Goal: Register for event/course

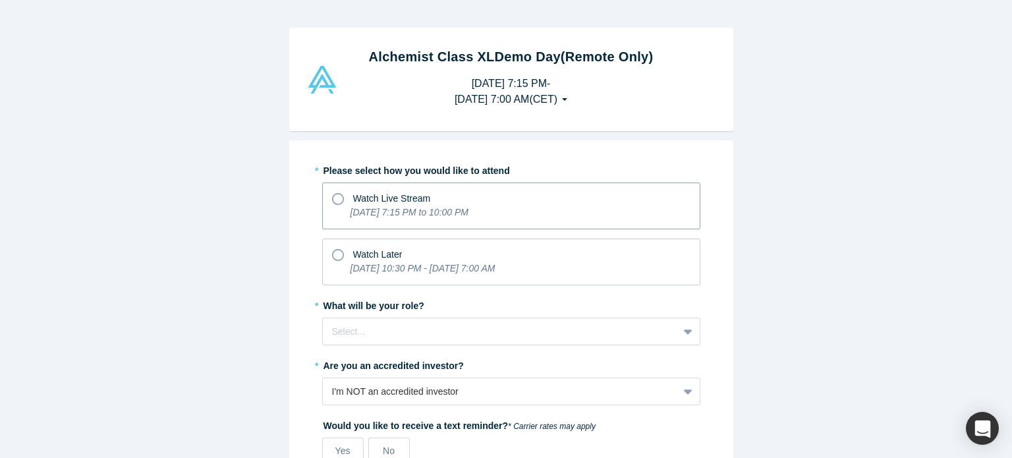
click at [338, 205] on label "Watch Live Stream [DATE] 7:15 PM to 10:00 PM" at bounding box center [511, 205] width 378 height 47
click at [0, 0] on input "Watch Live Stream [DATE] 7:15 PM to 10:00 PM" at bounding box center [0, 0] width 0 height 0
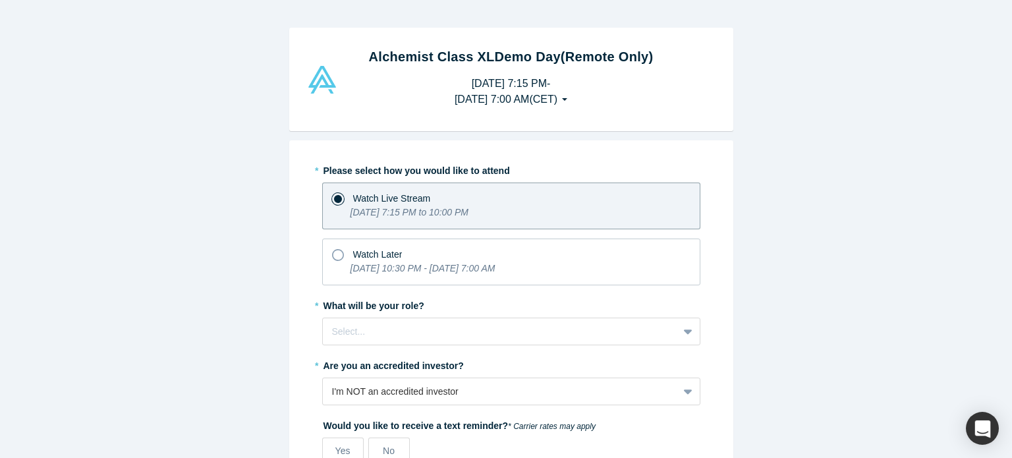
click at [338, 205] on label "Watch Live Stream [DATE] 7:15 PM to 10:00 PM" at bounding box center [511, 205] width 378 height 47
click at [0, 0] on input "Watch Live Stream [DATE] 7:15 PM to 10:00 PM" at bounding box center [0, 0] width 0 height 0
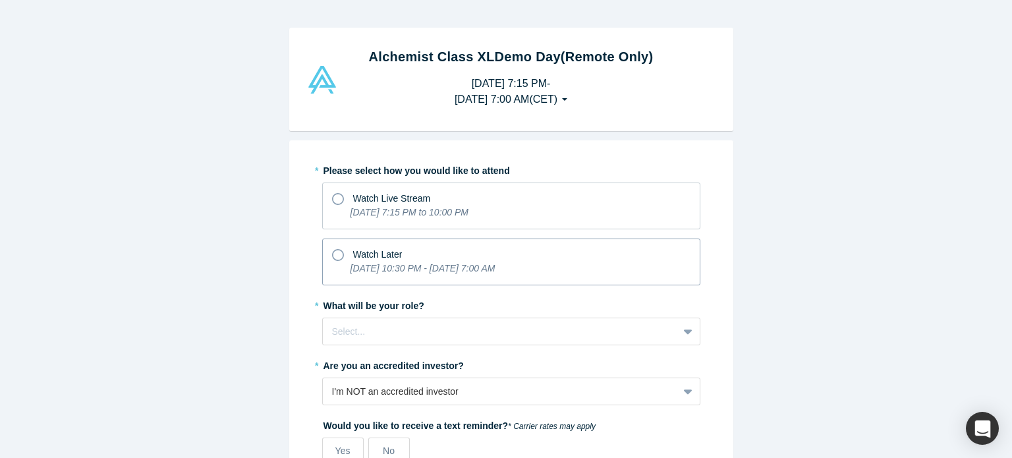
click at [333, 246] on div "Watch Later" at bounding box center [511, 253] width 358 height 18
click at [0, 0] on input "Watch Later [DATE] 10:30 PM - [DATE] 7:00 AM" at bounding box center [0, 0] width 0 height 0
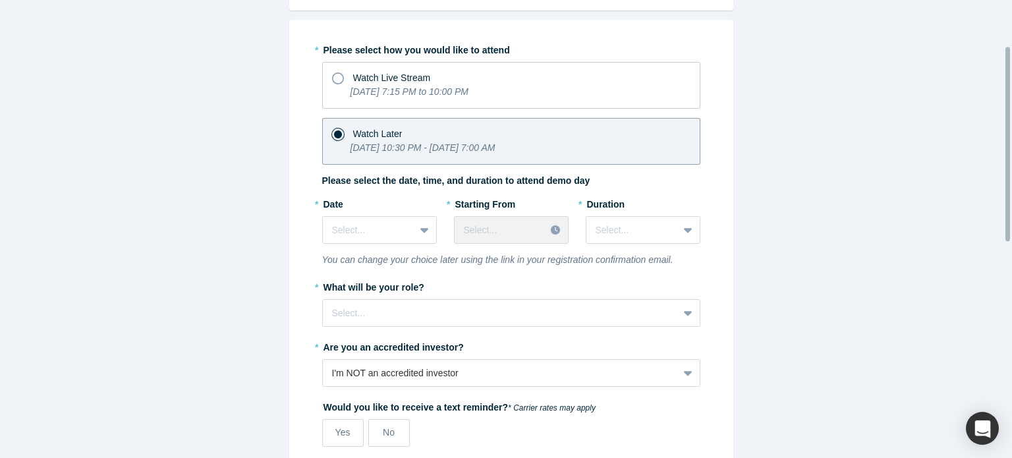
scroll to position [121, 0]
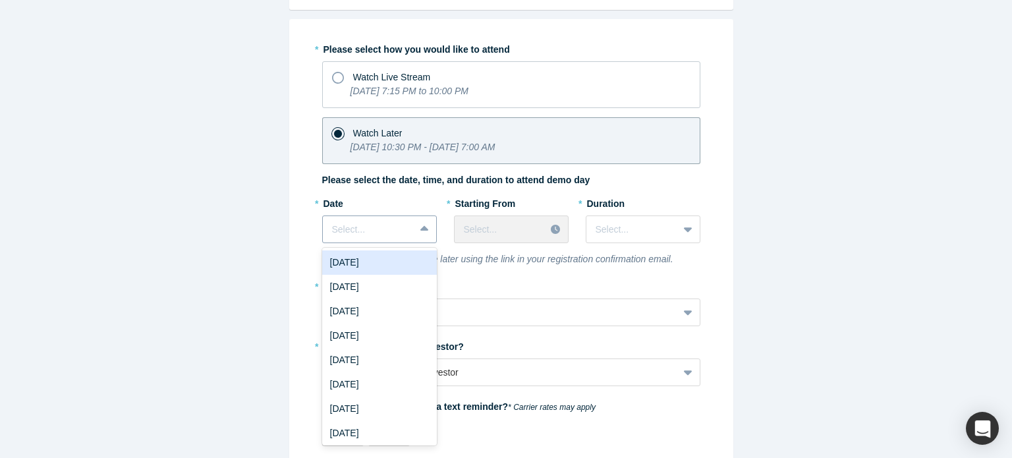
click at [392, 224] on div at bounding box center [368, 229] width 73 height 16
click at [376, 280] on div "[DATE]" at bounding box center [379, 287] width 115 height 24
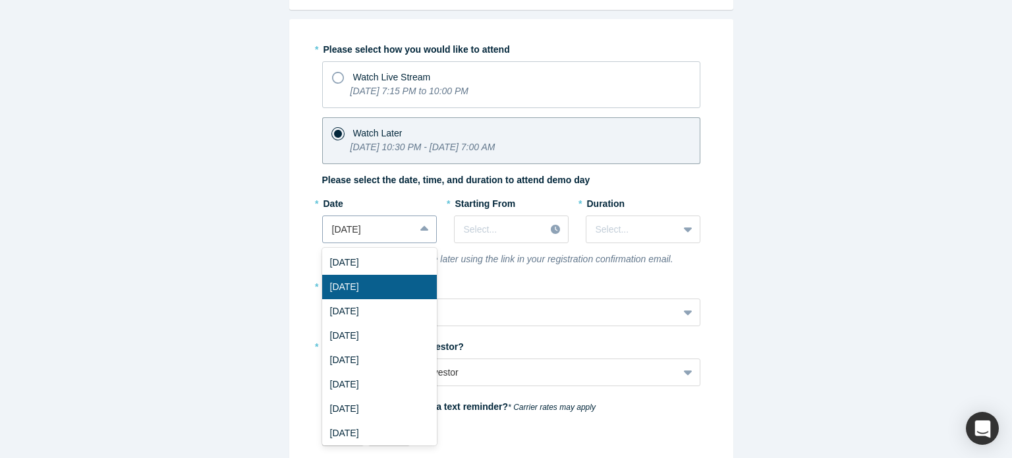
click at [416, 234] on div at bounding box center [425, 229] width 21 height 24
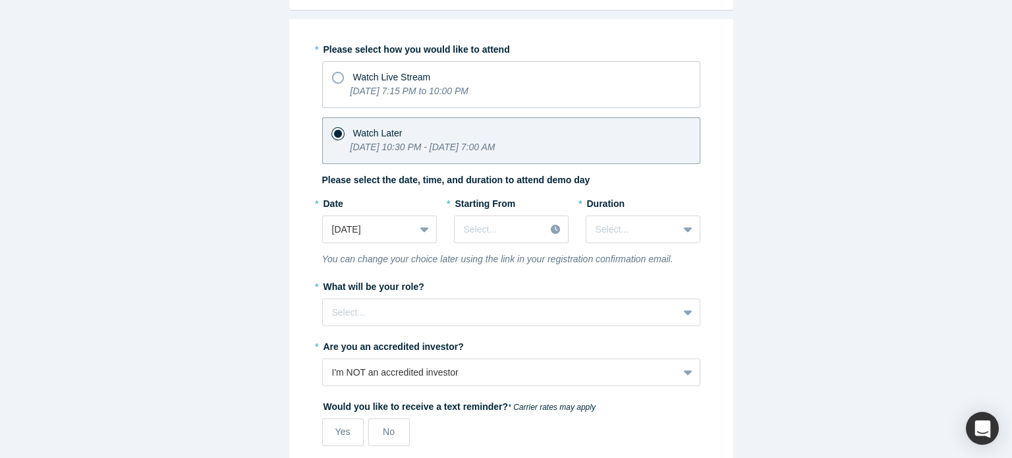
click at [469, 262] on icon "You can change your choice later using the link in your registration confirmati…" at bounding box center [497, 259] width 351 height 11
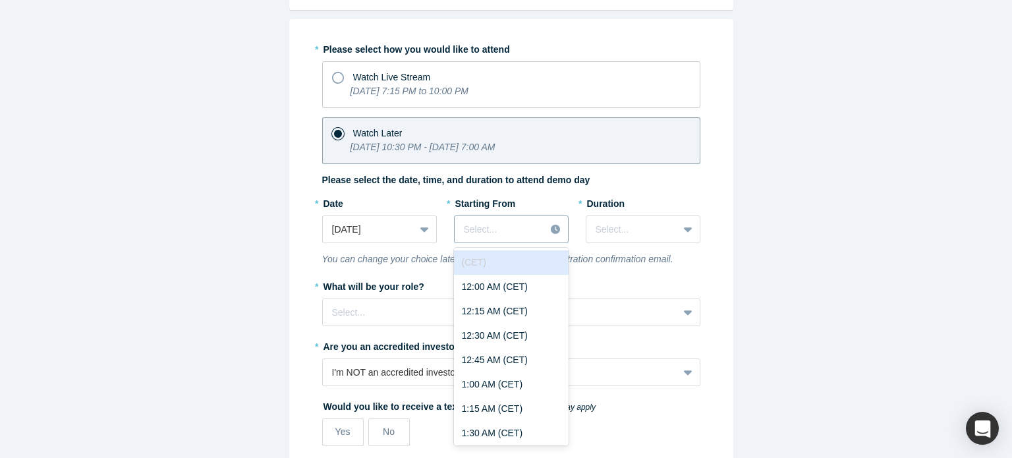
click at [483, 229] on div at bounding box center [500, 229] width 72 height 16
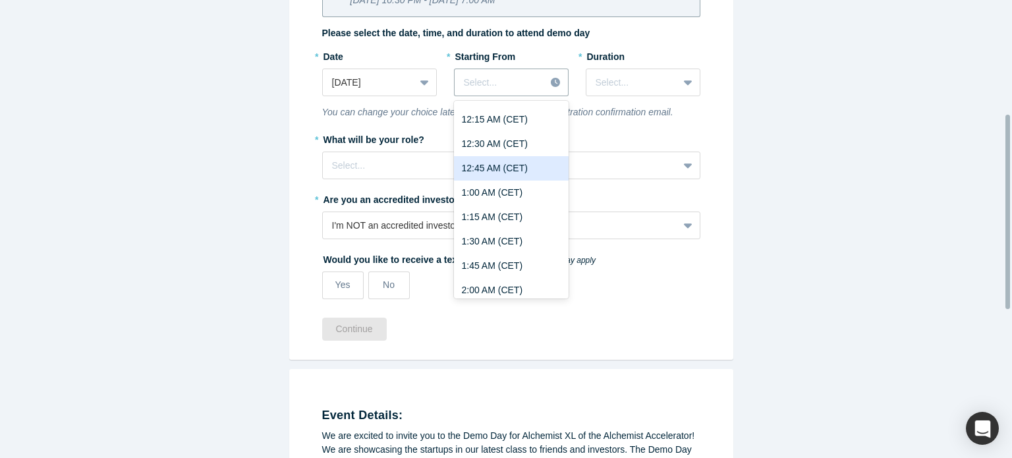
scroll to position [269, 0]
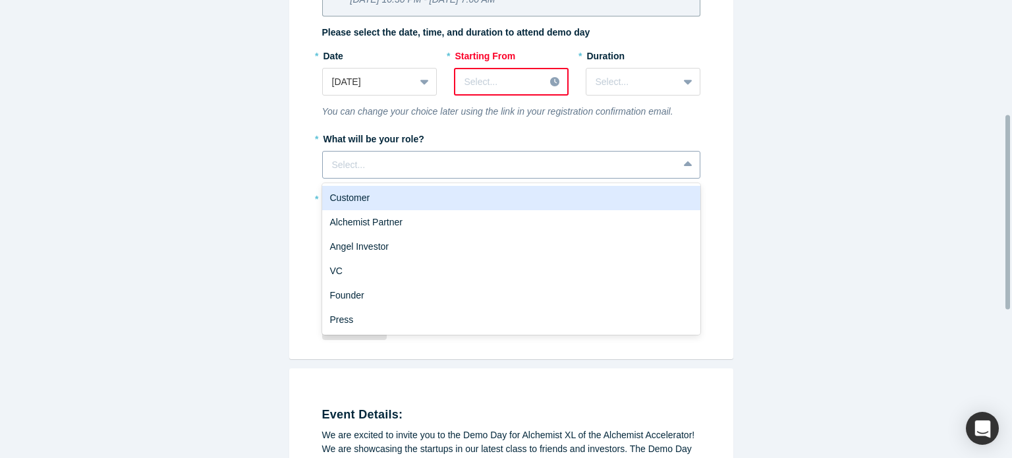
click at [392, 165] on div at bounding box center [500, 165] width 337 height 16
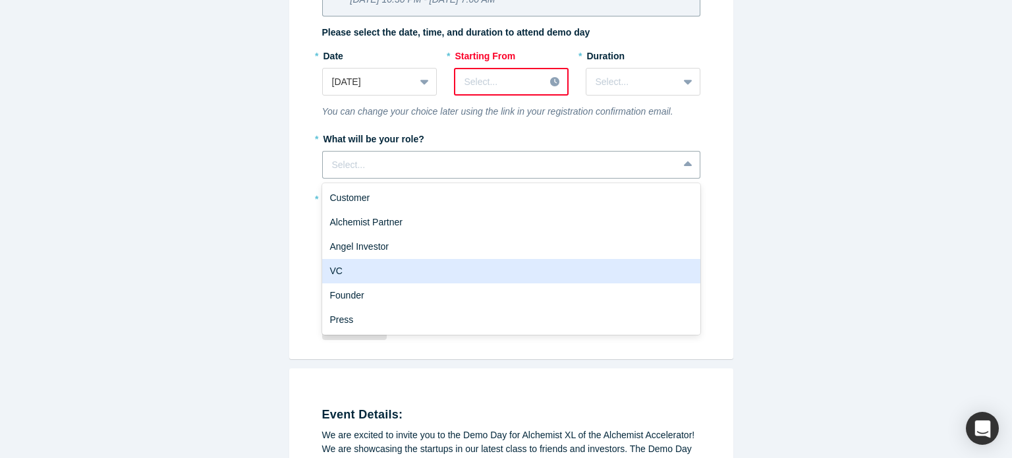
click at [386, 272] on div "VC" at bounding box center [511, 271] width 378 height 24
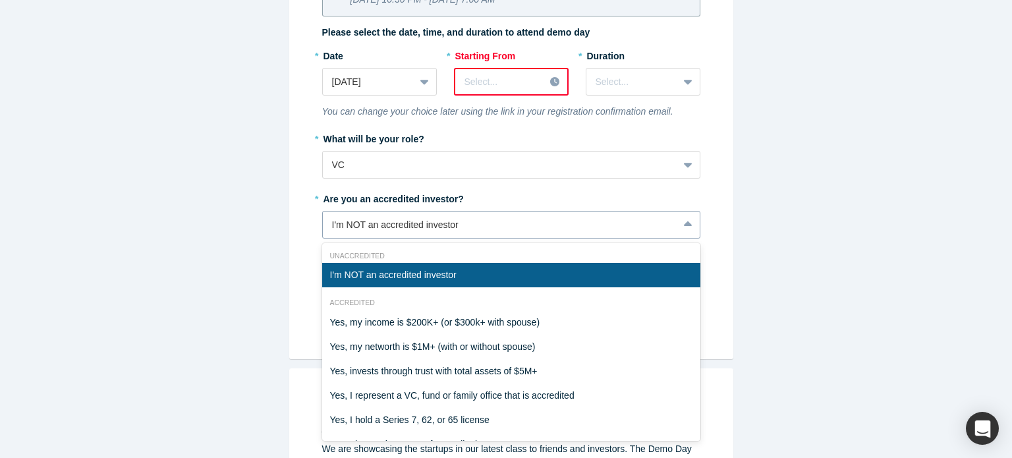
click at [424, 229] on div "I'm NOT an accredited investor" at bounding box center [500, 225] width 337 height 14
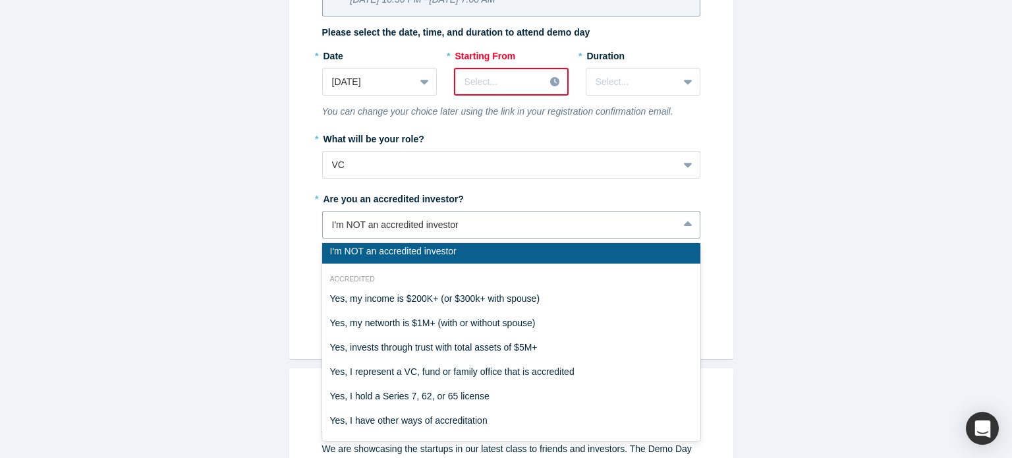
click at [429, 252] on div "I'm NOT an accredited investor" at bounding box center [511, 251] width 378 height 24
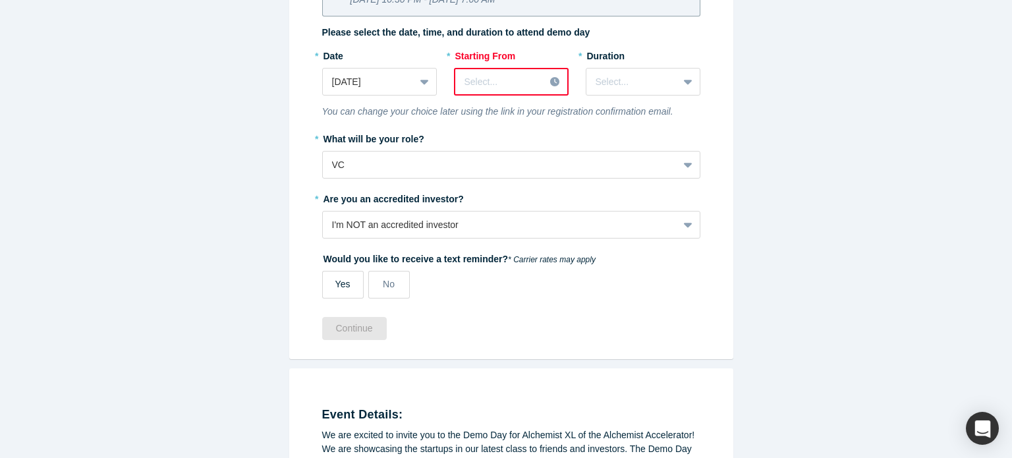
click at [340, 289] on div "Yes" at bounding box center [342, 284] width 15 height 14
click at [0, 0] on input "Yes" at bounding box center [0, 0] width 0 height 0
select select "US"
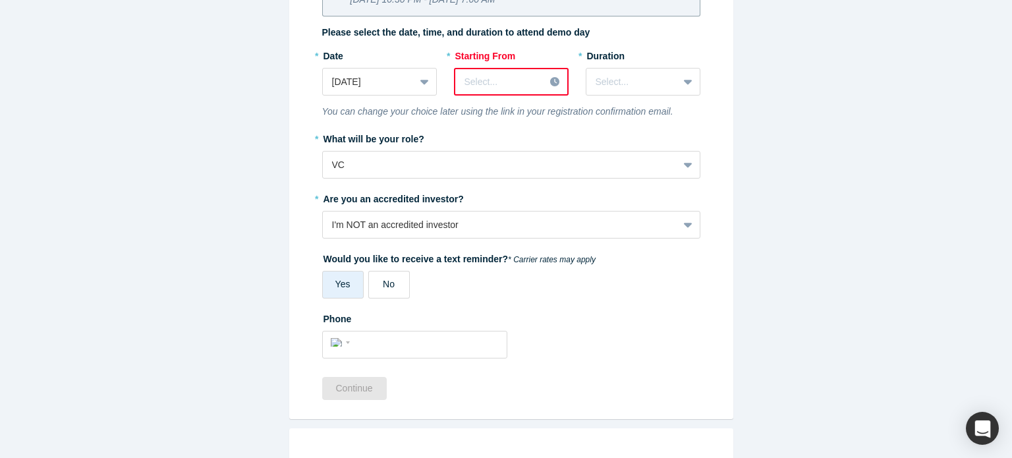
click at [379, 292] on label "No" at bounding box center [388, 285] width 41 height 28
click at [0, 0] on input "No" at bounding box center [0, 0] width 0 height 0
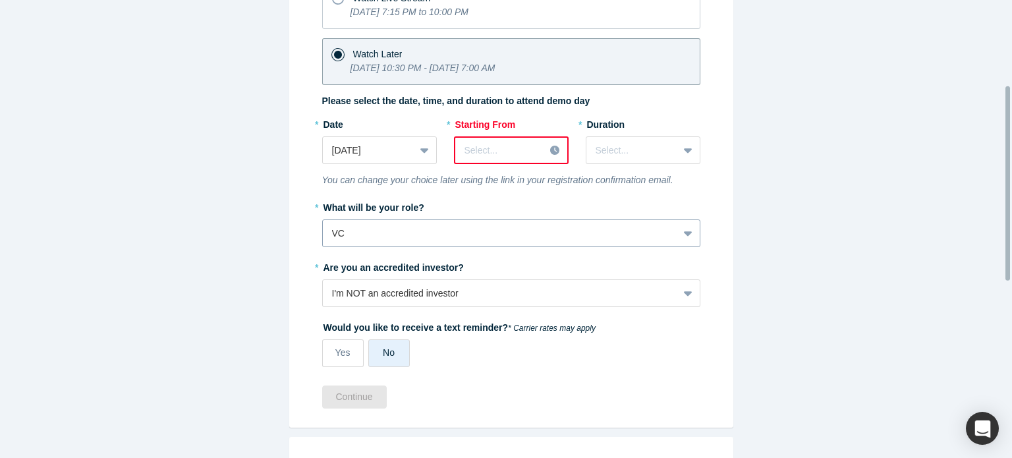
scroll to position [200, 0]
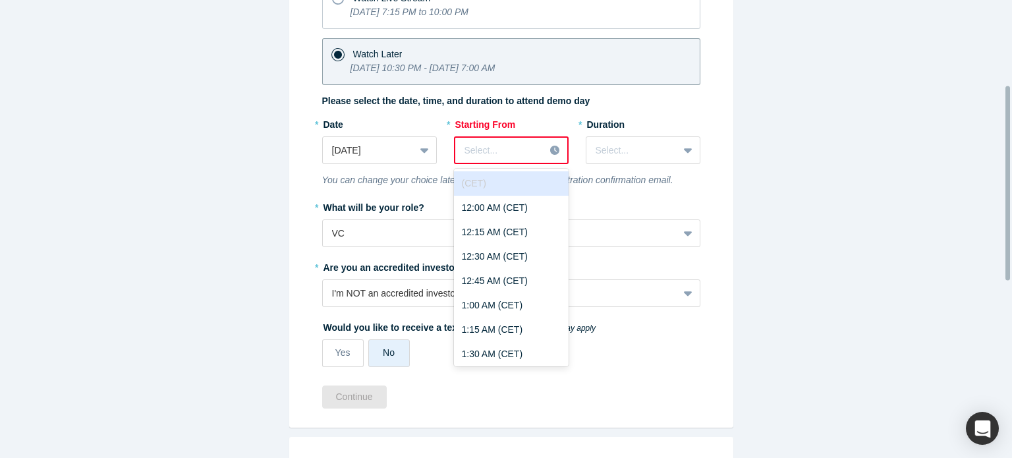
click at [495, 149] on div at bounding box center [499, 150] width 71 height 16
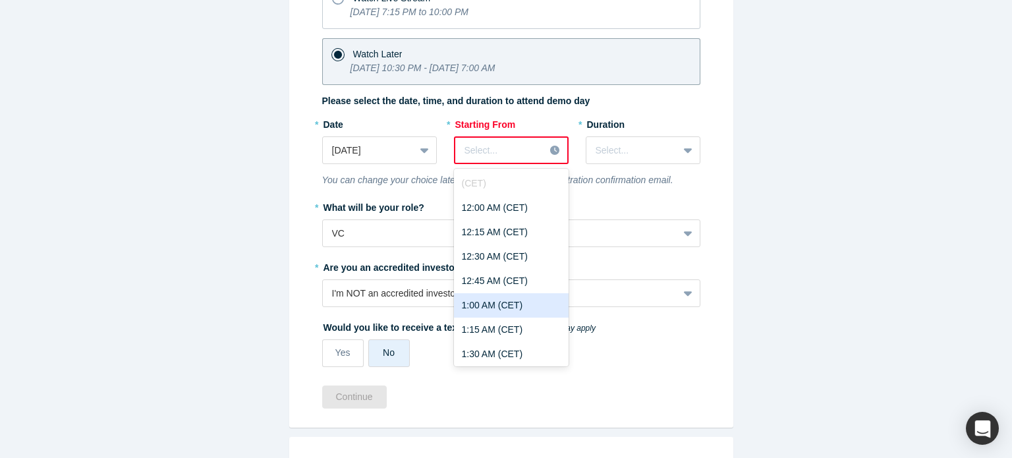
click at [487, 304] on div "1:00 AM (CET)" at bounding box center [511, 305] width 115 height 24
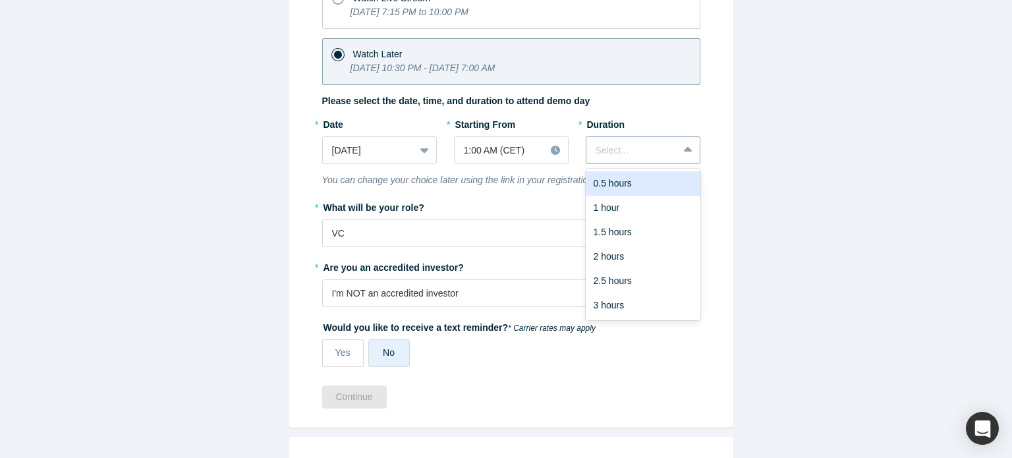
click at [610, 146] on div at bounding box center [631, 150] width 73 height 16
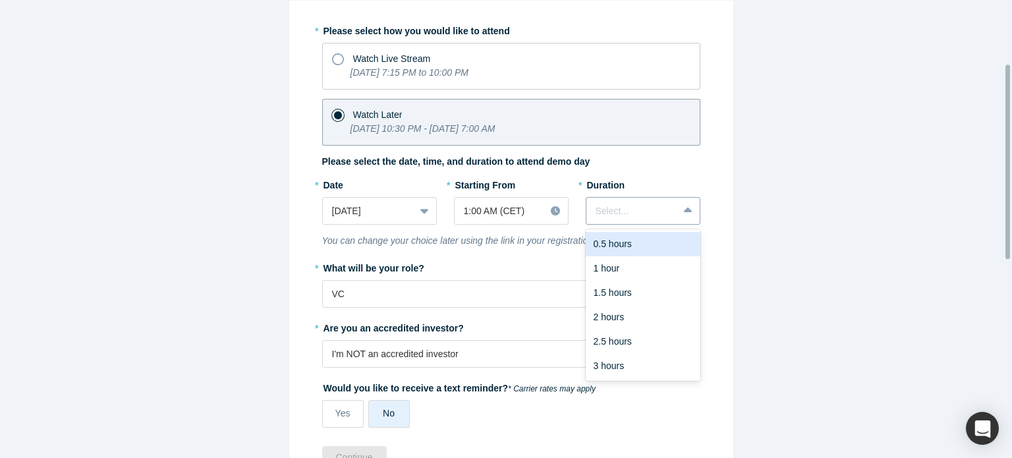
scroll to position [126, 0]
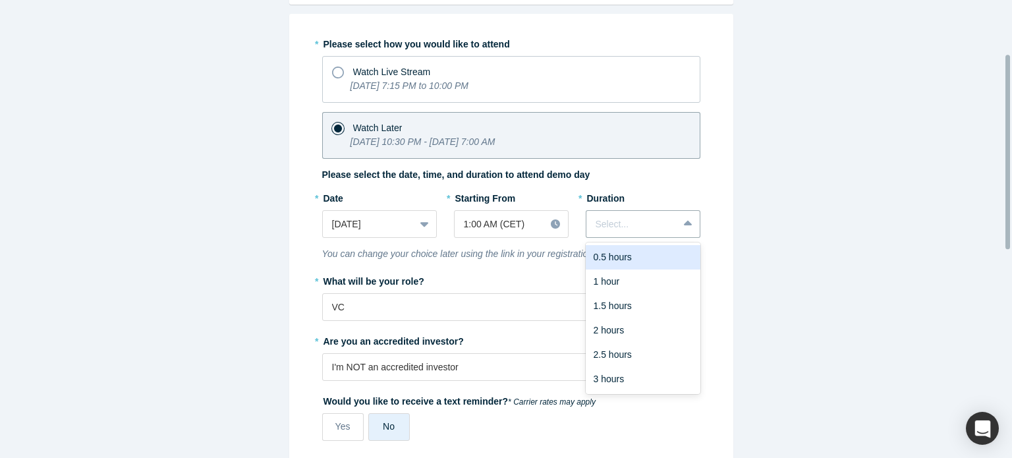
click at [606, 184] on div "* Please select how you would like to attend Watch Live Stream [DATE] 7:15 PM t…" at bounding box center [511, 241] width 378 height 417
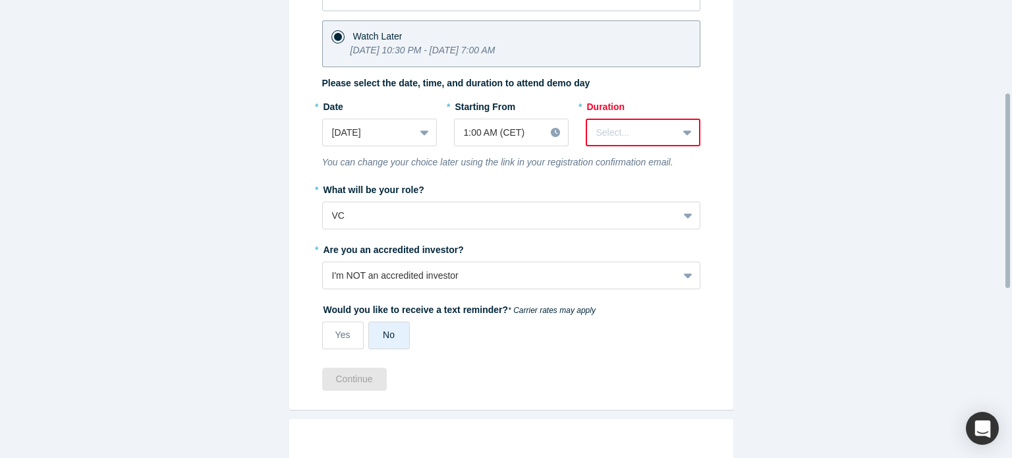
scroll to position [216, 0]
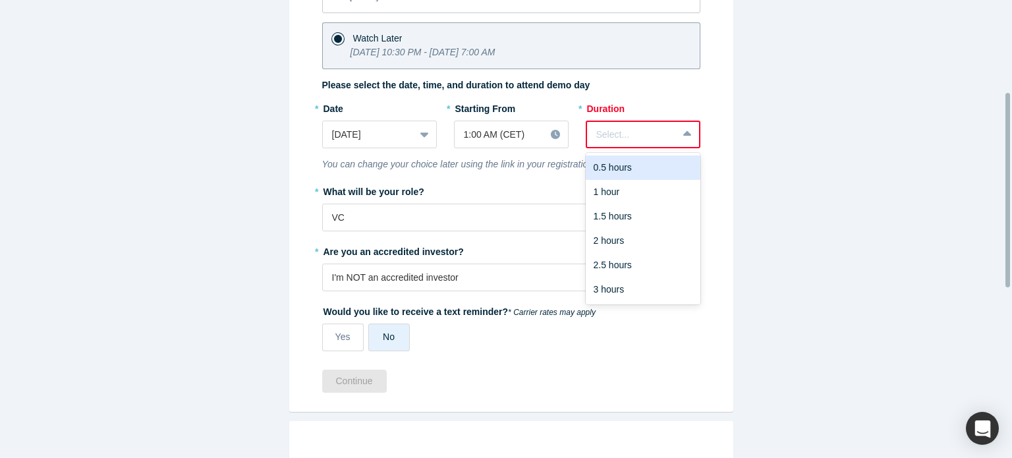
click at [611, 129] on div at bounding box center [632, 134] width 72 height 16
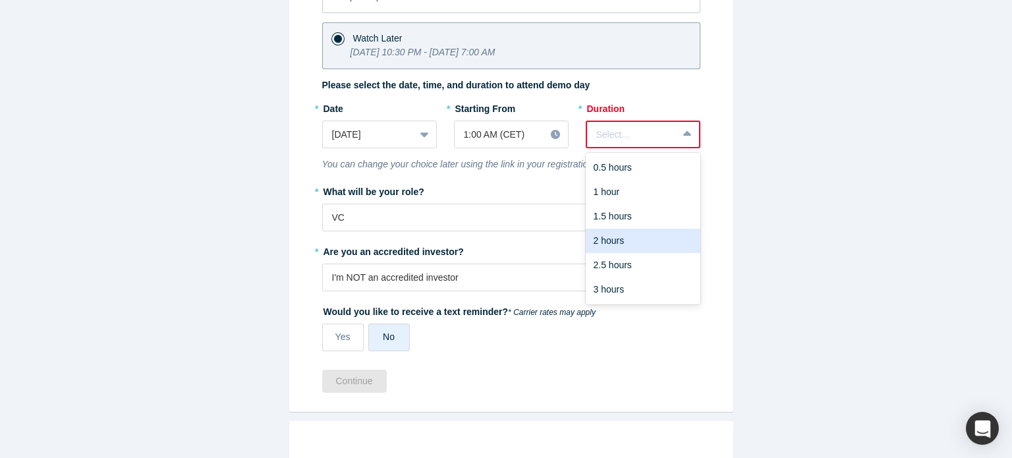
click at [601, 238] on div "2 hours" at bounding box center [642, 241] width 115 height 24
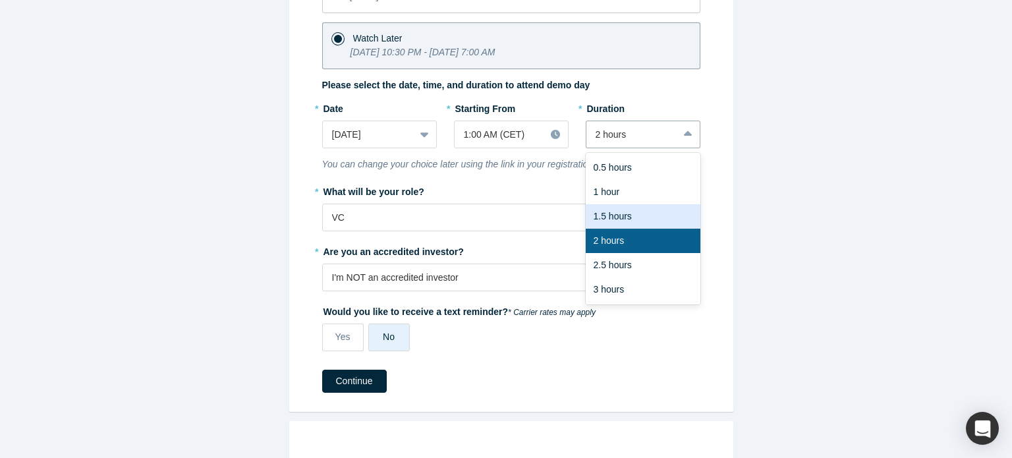
drag, startPoint x: 659, startPoint y: 127, endPoint x: 623, endPoint y: 218, distance: 97.8
click at [623, 148] on div "option 2 hours, selected. 6 results available. Use Up and Down to choose option…" at bounding box center [642, 135] width 115 height 28
click at [623, 218] on div "1.5 hours" at bounding box center [642, 216] width 115 height 24
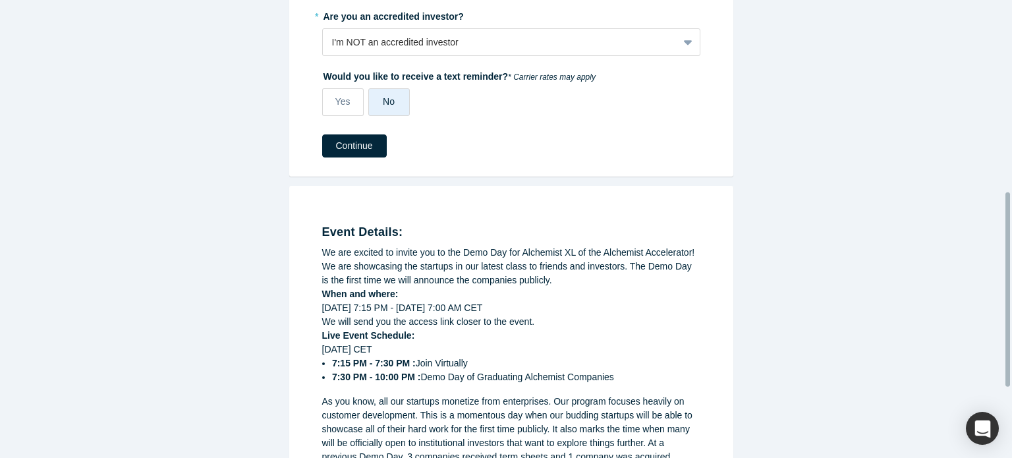
scroll to position [443, 0]
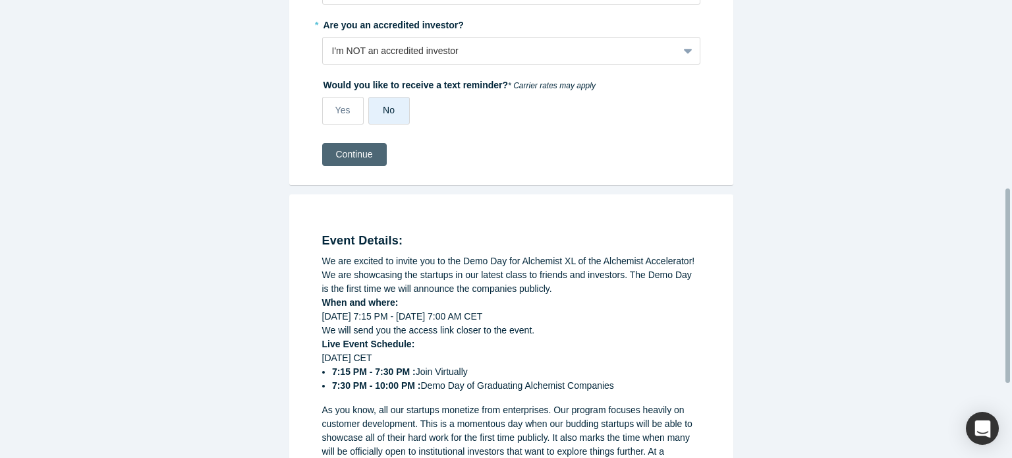
click at [351, 151] on button "Continue" at bounding box center [354, 154] width 65 height 23
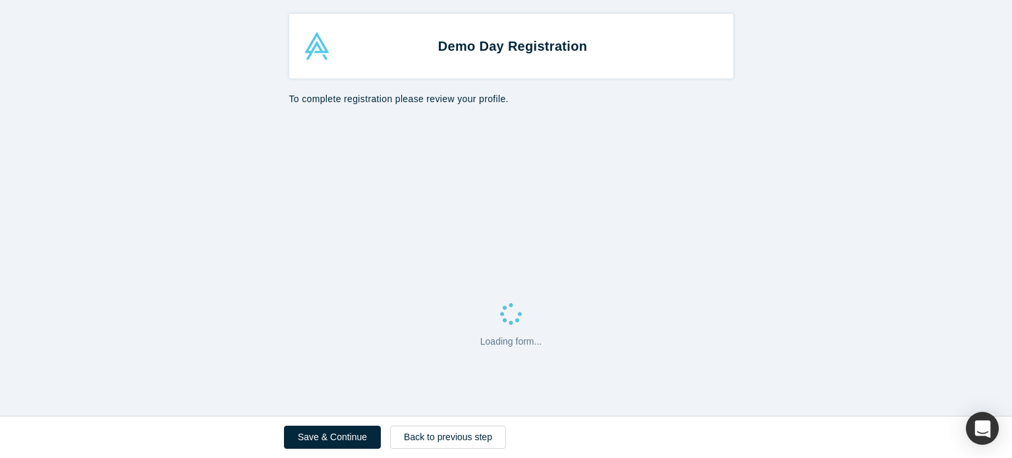
select select "US"
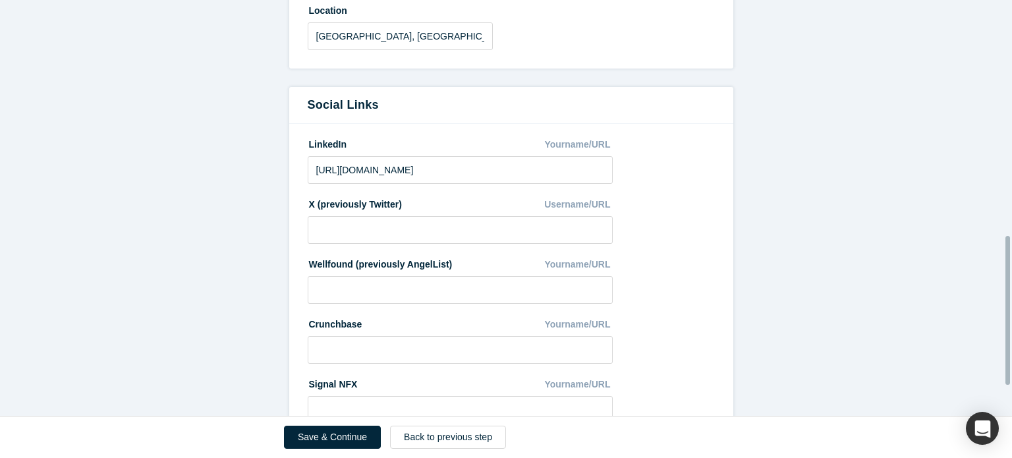
scroll to position [743, 0]
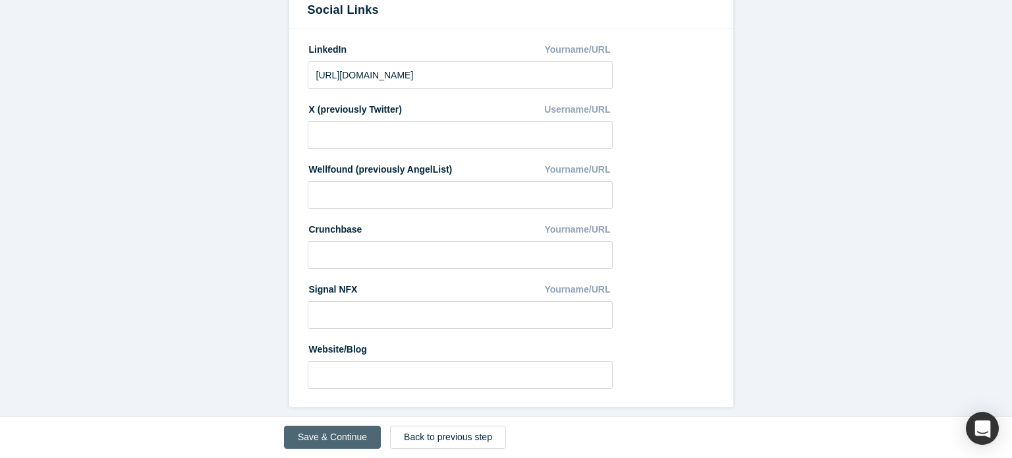
click at [337, 441] on button "Save & Continue" at bounding box center [332, 436] width 97 height 23
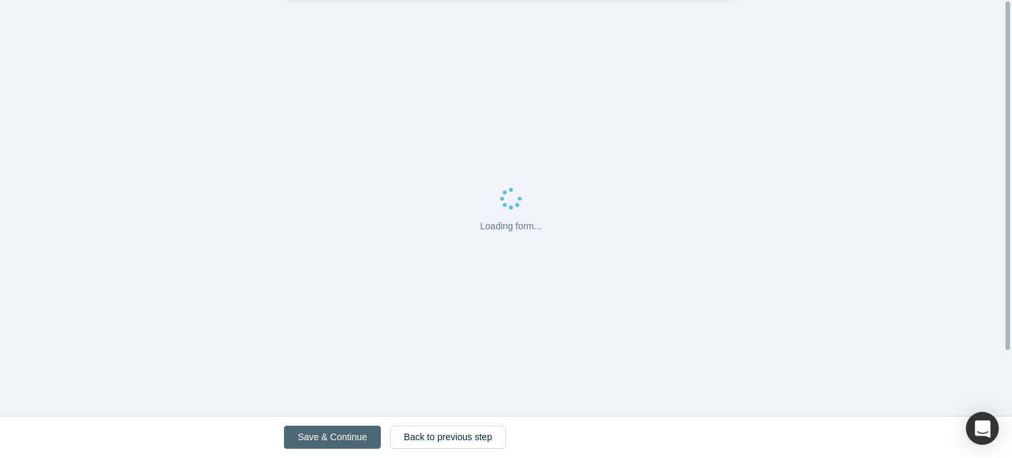
scroll to position [0, 0]
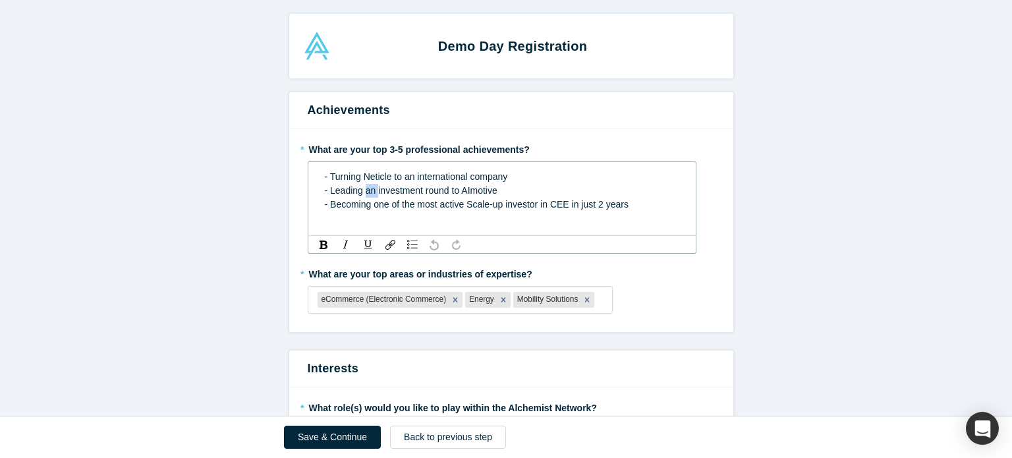
drag, startPoint x: 362, startPoint y: 194, endPoint x: 371, endPoint y: 194, distance: 9.9
click at [371, 194] on span "- Leading an investment round to AImotive" at bounding box center [411, 190] width 173 height 11
click at [524, 194] on div "- Leading the last investment round to AImotive" at bounding box center [502, 191] width 355 height 14
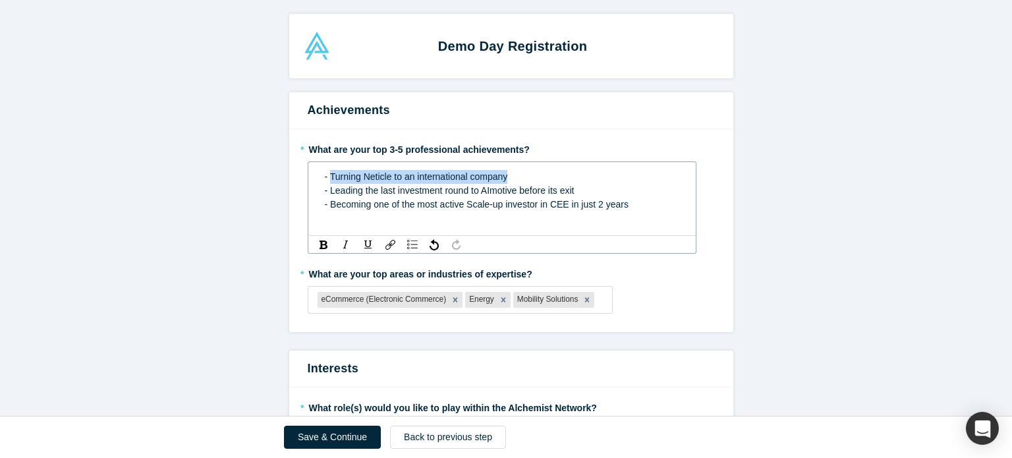
drag, startPoint x: 325, startPoint y: 178, endPoint x: 510, endPoint y: 175, distance: 184.4
click at [510, 175] on div "- Turning Neticle to an international company" at bounding box center [502, 177] width 355 height 14
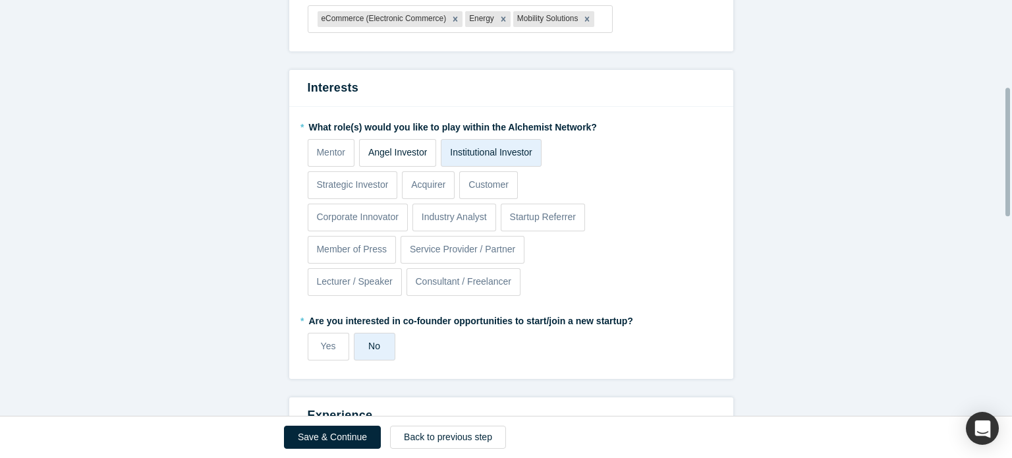
scroll to position [281, 0]
click at [425, 186] on p "Acquirer" at bounding box center [428, 184] width 34 height 14
click at [0, 0] on input "Acquirer" at bounding box center [0, 0] width 0 height 0
click at [527, 156] on p "Institutional Investor" at bounding box center [491, 152] width 82 height 14
click at [0, 0] on input "Institutional Investor" at bounding box center [0, 0] width 0 height 0
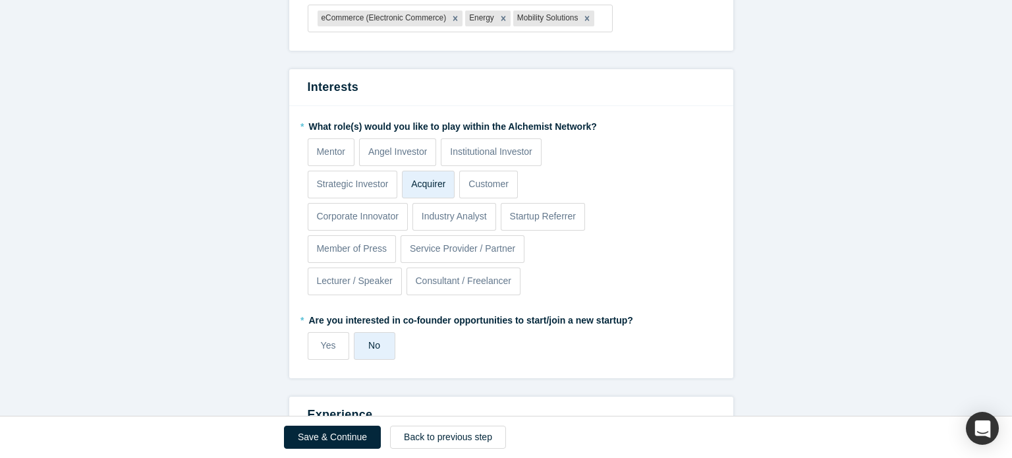
scroll to position [194, 0]
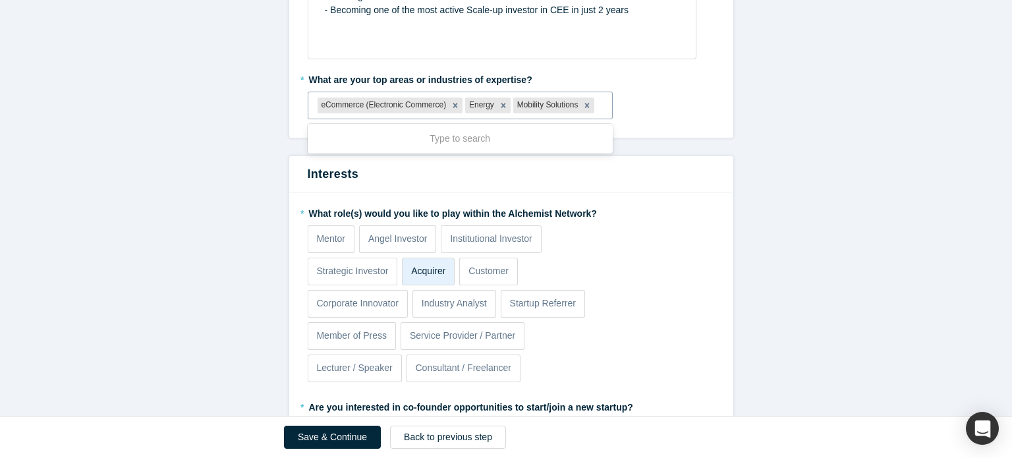
click at [599, 107] on div "eCommerce (Electronic Commerce) Energy Mobility Solutions" at bounding box center [460, 106] width 304 height 22
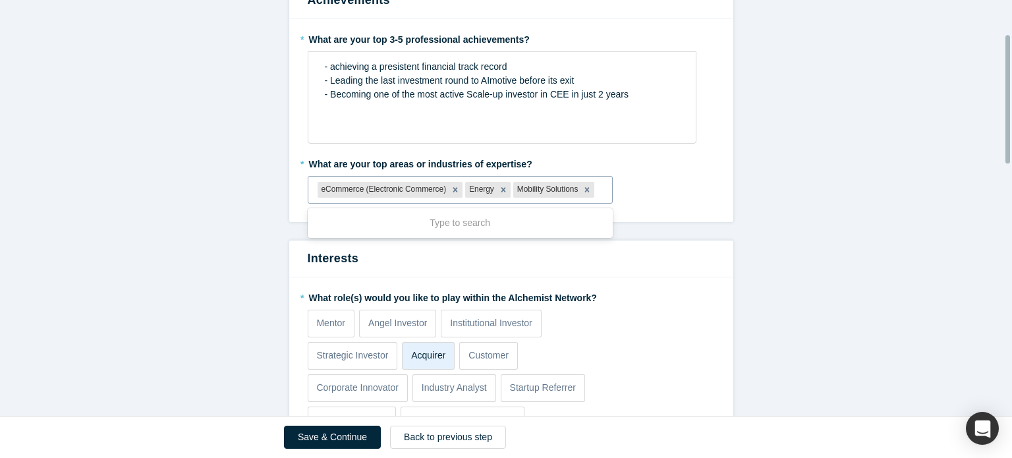
scroll to position [109, 0]
click at [450, 186] on icon "Remove eCommerce (Electronic Commerce)" at bounding box center [454, 190] width 9 height 9
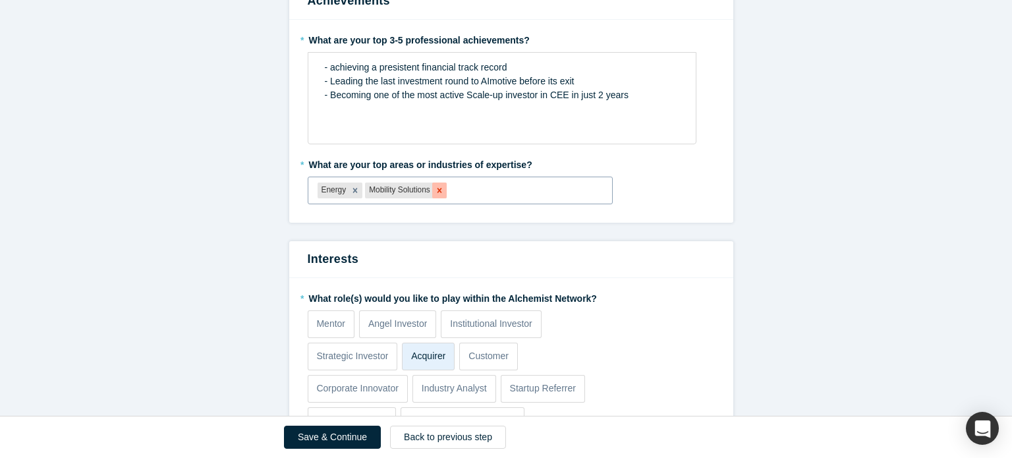
click at [437, 188] on div "Energy Mobility Solutions" at bounding box center [460, 191] width 304 height 22
click at [437, 188] on icon "Remove Mobility Solutions" at bounding box center [439, 190] width 9 height 9
click at [350, 190] on icon "Remove Energy" at bounding box center [354, 190] width 9 height 9
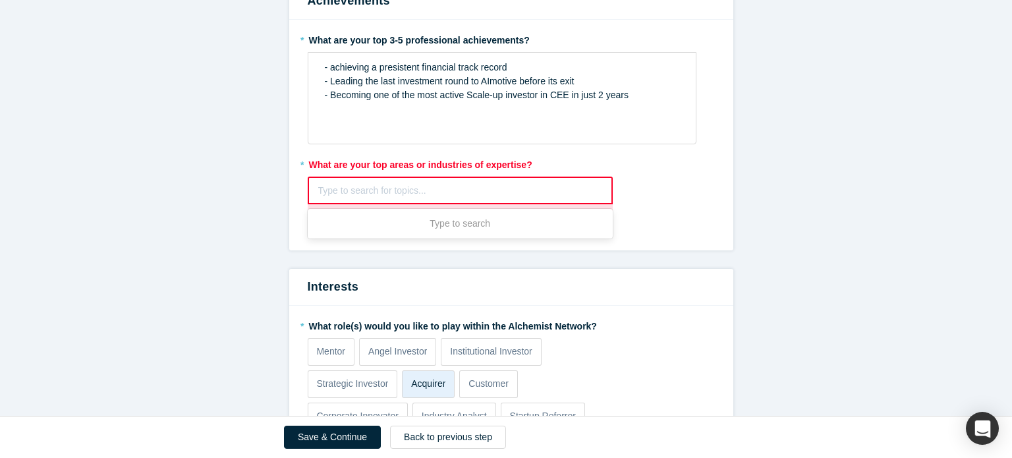
click at [347, 186] on div at bounding box center [460, 190] width 284 height 16
type input "ai"
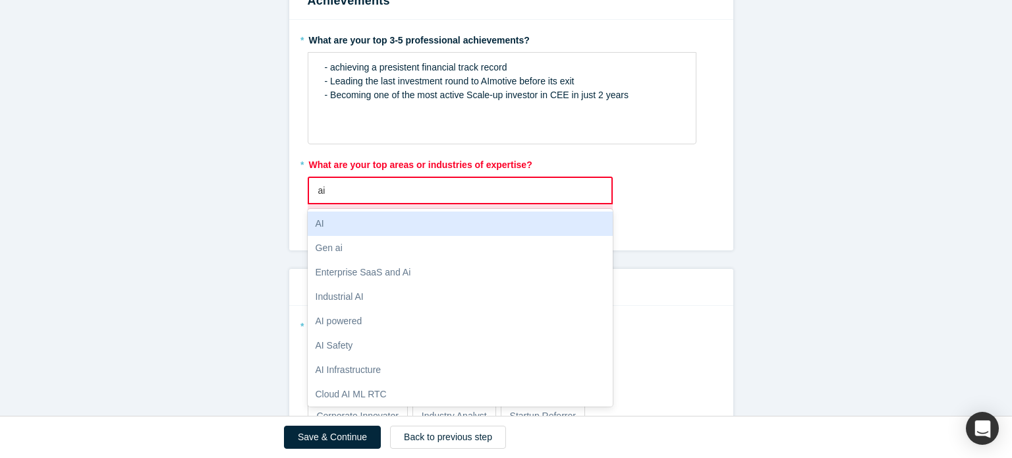
click at [357, 223] on div "AI" at bounding box center [461, 223] width 306 height 24
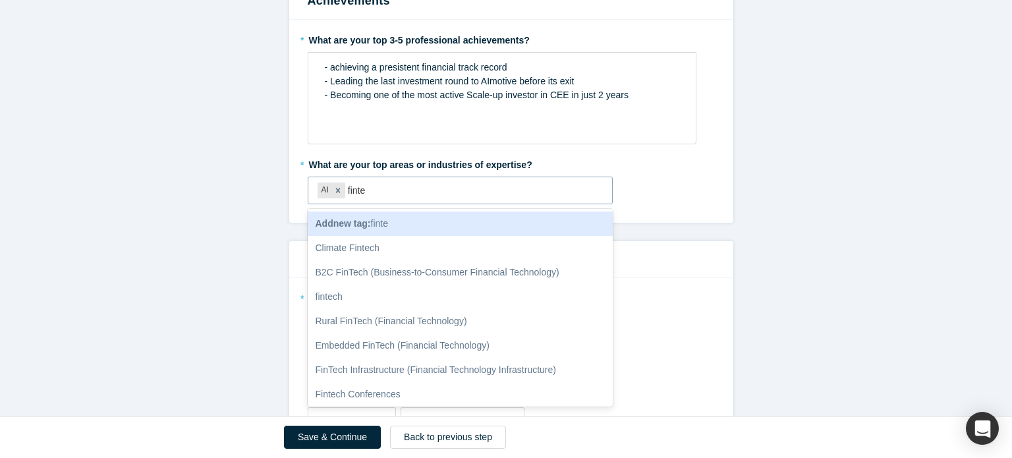
type input "fintec"
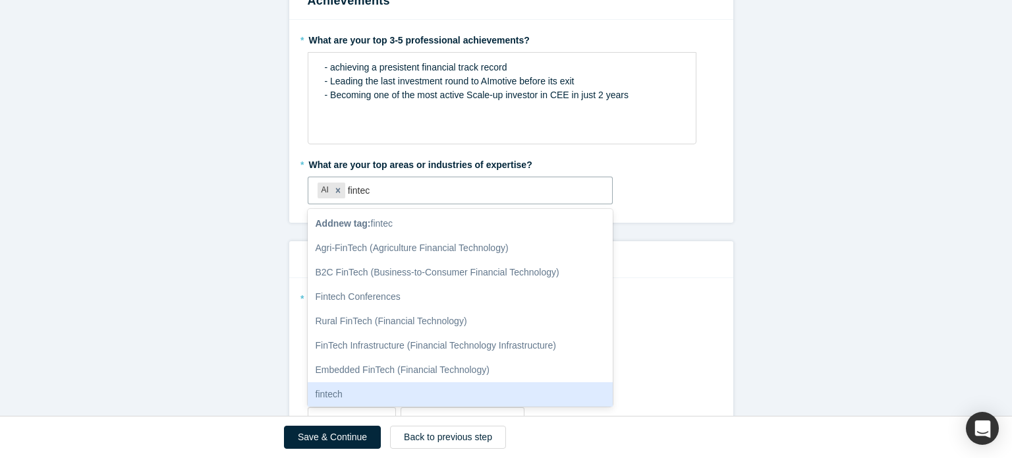
click at [368, 387] on div "fintech" at bounding box center [461, 394] width 306 height 24
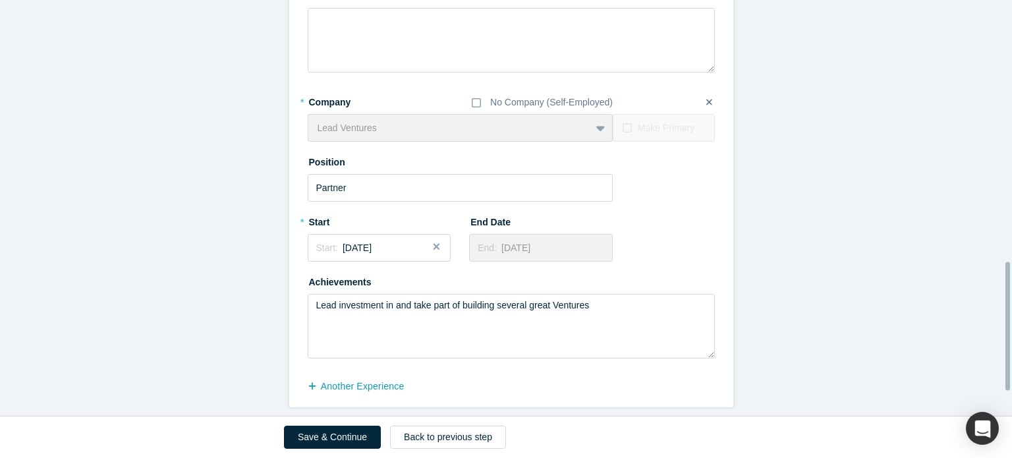
scroll to position [927, 0]
click at [321, 443] on button "Save & Continue" at bounding box center [332, 436] width 97 height 23
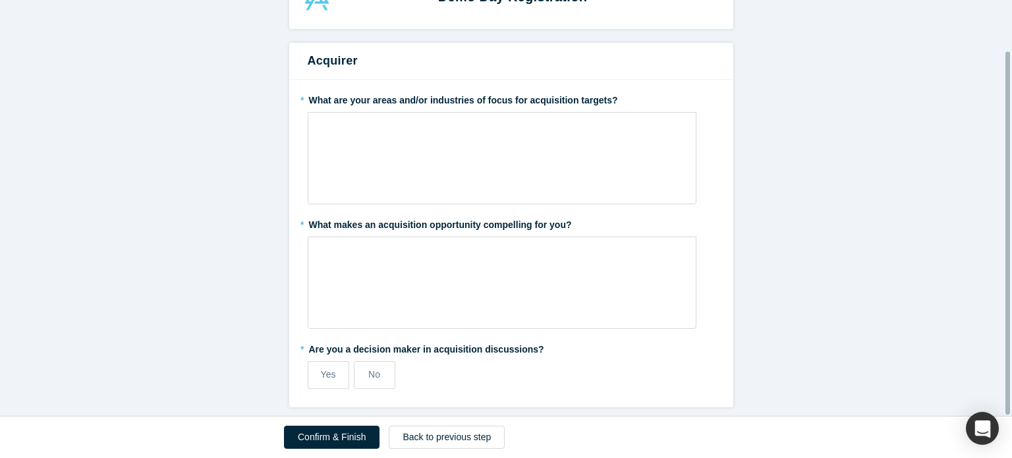
scroll to position [58, 0]
click at [412, 140] on div "rdw-wrapper" at bounding box center [502, 158] width 389 height 92
